Goal: Complete application form: Complete application form

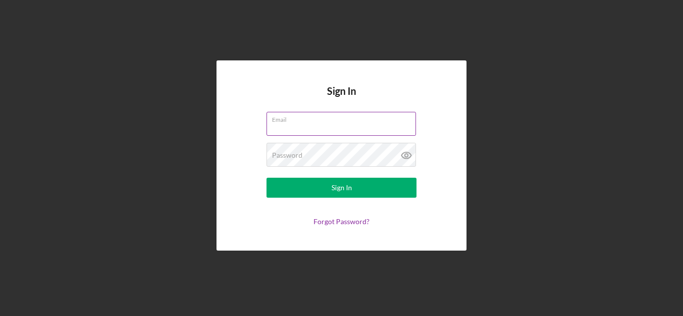
click at [283, 125] on input "Email" at bounding box center [340, 124] width 149 height 24
type input "[EMAIL_ADDRESS][DOMAIN_NAME]"
click at [266, 178] on button "Sign In" at bounding box center [341, 188] width 150 height 20
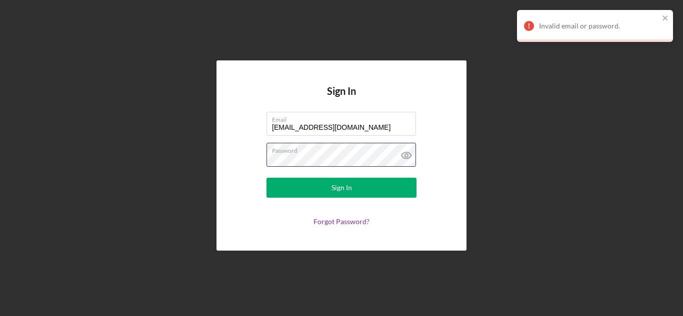
click at [225, 168] on div "Sign In Email [EMAIL_ADDRESS][DOMAIN_NAME] Password Sign In Forgot Password?" at bounding box center [341, 155] width 250 height 190
click at [266, 178] on button "Sign In" at bounding box center [341, 188] width 150 height 20
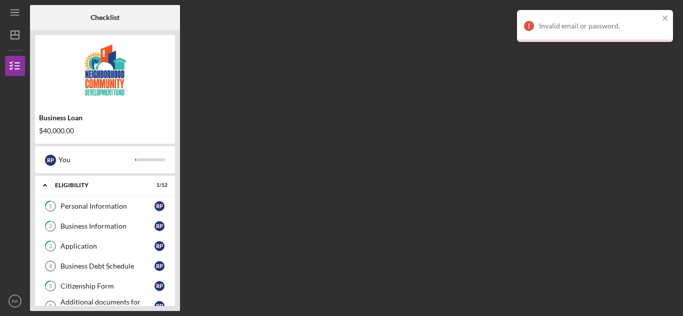
click at [668, 13] on div "Invalid email or password." at bounding box center [595, 26] width 156 height 32
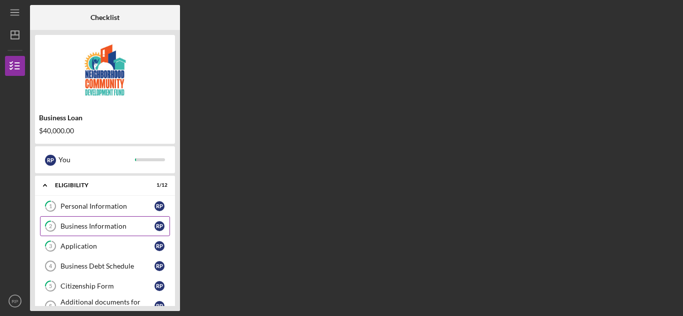
click at [101, 227] on div "Business Information" at bounding box center [107, 226] width 94 height 8
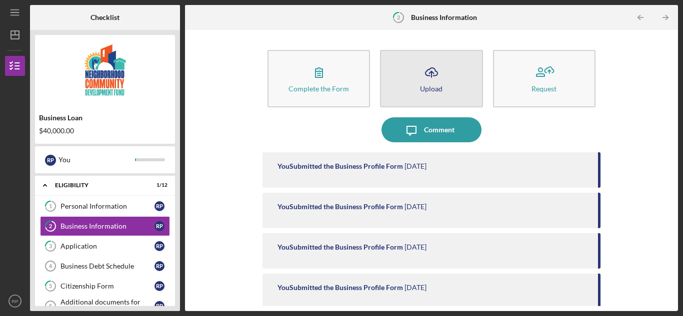
click at [432, 77] on icon "Icon/Upload" at bounding box center [431, 72] width 25 height 25
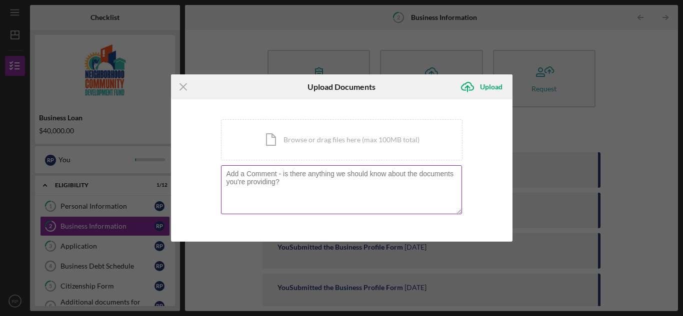
click at [300, 189] on textarea at bounding box center [341, 189] width 241 height 49
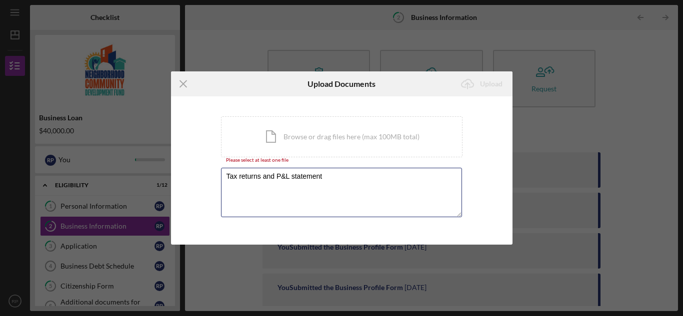
type textarea "Tax returns and P&L statement"
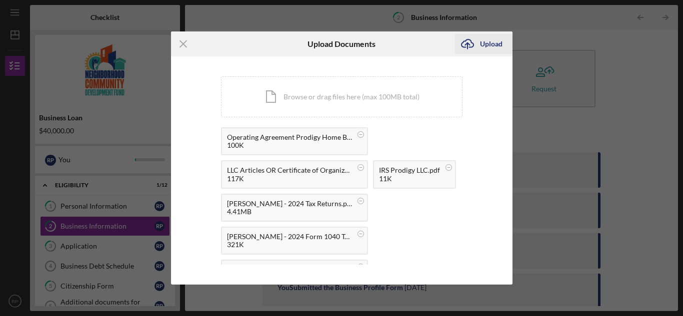
click at [464, 45] on icon "Icon/Upload" at bounding box center [467, 43] width 25 height 25
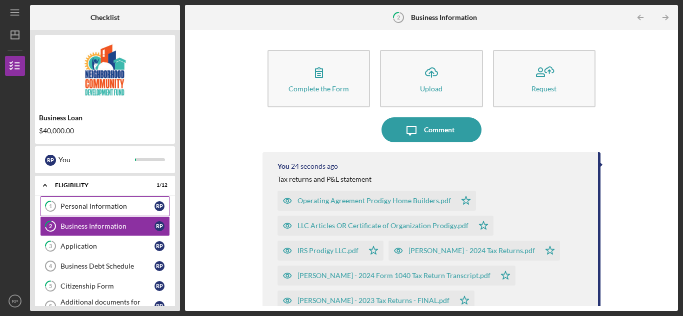
click at [86, 206] on div "Personal Information" at bounding box center [107, 206] width 94 height 8
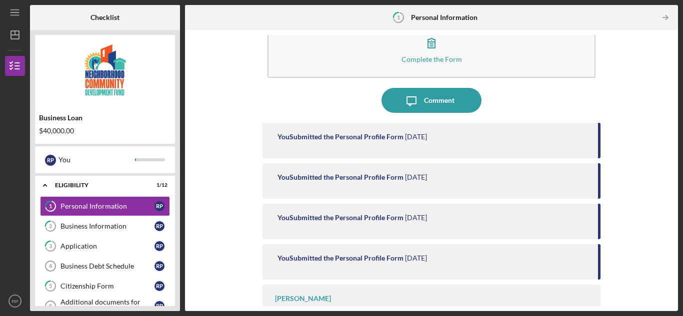
scroll to position [58, 0]
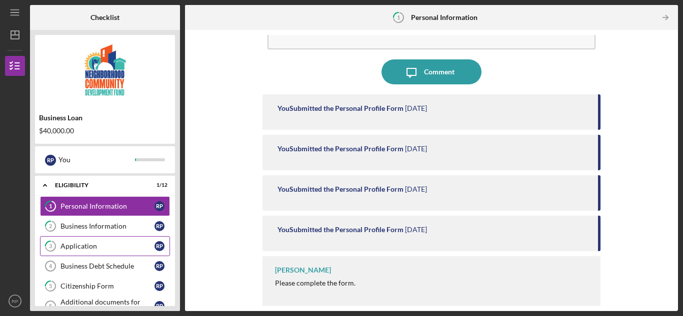
click at [91, 244] on div "Application" at bounding box center [107, 246] width 94 height 8
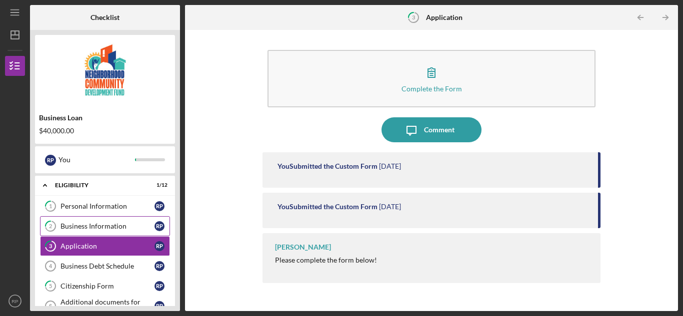
click at [91, 226] on div "Business Information" at bounding box center [107, 226] width 94 height 8
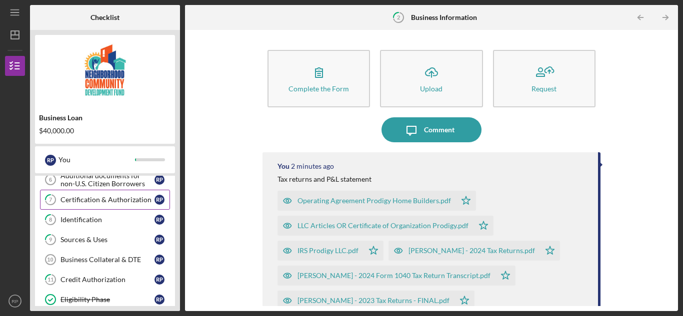
scroll to position [150, 0]
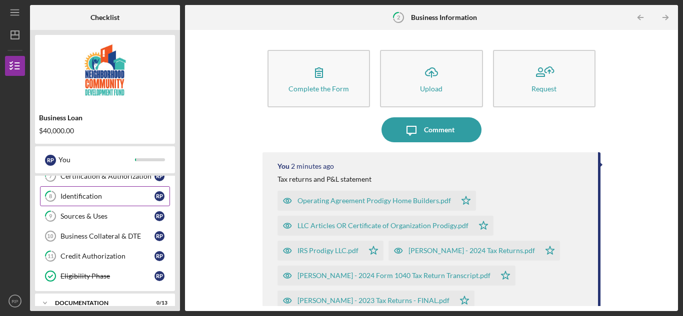
click at [88, 193] on div "Identification" at bounding box center [107, 196] width 94 height 8
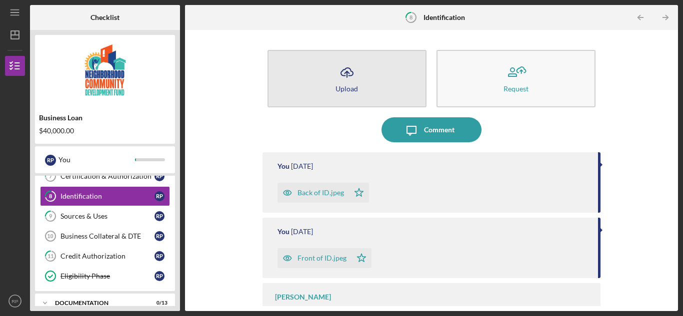
click at [343, 80] on icon "Icon/Upload" at bounding box center [346, 72] width 25 height 25
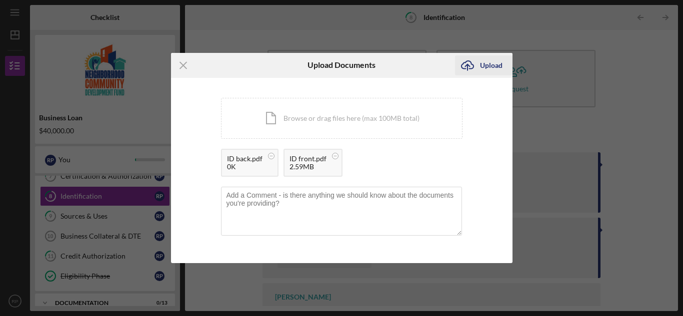
click at [467, 66] on icon "Icon/Upload" at bounding box center [467, 65] width 25 height 25
click at [466, 64] on icon "Icon/Upload" at bounding box center [467, 65] width 25 height 25
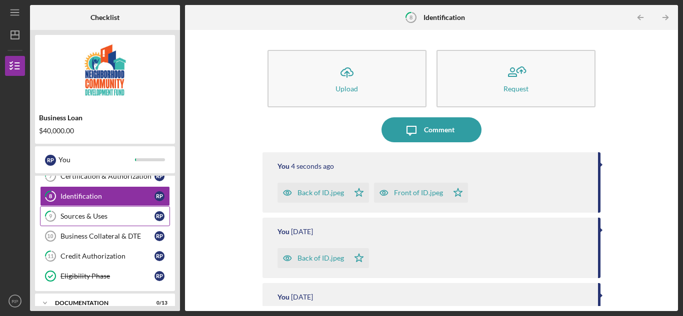
click at [86, 220] on div "Sources & Uses" at bounding box center [107, 216] width 94 height 8
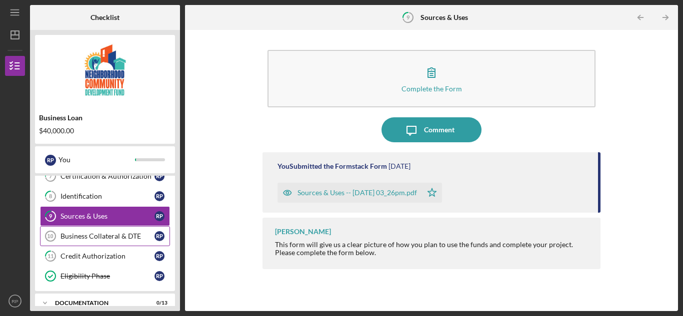
click at [94, 238] on div "Business Collateral & DTE" at bounding box center [107, 236] width 94 height 8
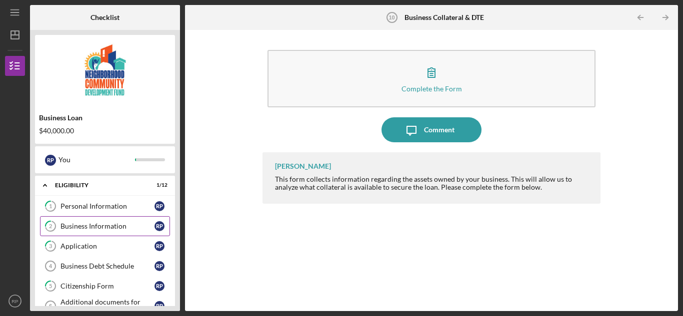
click at [98, 228] on div "Business Information" at bounding box center [107, 226] width 94 height 8
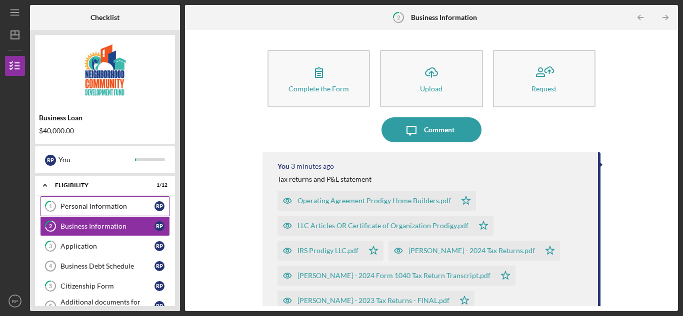
click at [103, 204] on div "Personal Information" at bounding box center [107, 206] width 94 height 8
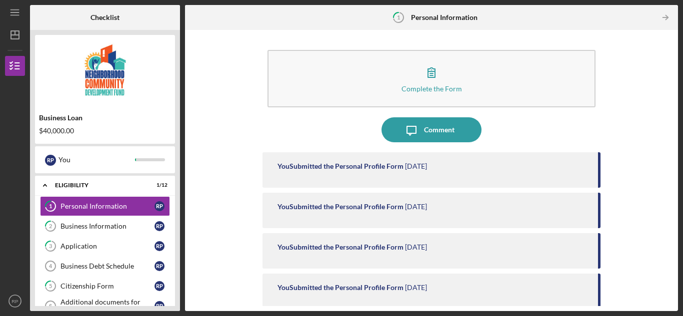
drag, startPoint x: 421, startPoint y: 1, endPoint x: 195, endPoint y: 49, distance: 231.0
click at [209, 58] on div "Complete the Form Form Icon/Message Comment You Submitted the Personal Profile …" at bounding box center [431, 170] width 483 height 271
